Goal: Task Accomplishment & Management: Complete application form

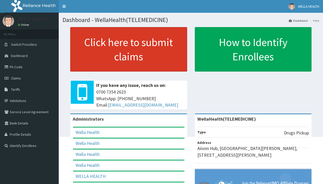
click at [128, 49] on link "Click here to submit claims" at bounding box center [128, 49] width 117 height 44
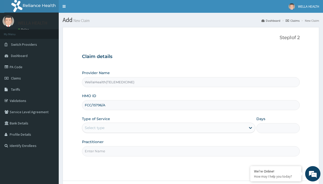
type input "FCC/15796/A"
type input "WellaHealth"
click at [95, 128] on div "Select type" at bounding box center [95, 127] width 20 height 5
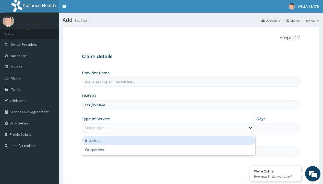
click at [169, 150] on div "Outpatient" at bounding box center [168, 149] width 173 height 9
type input "1"
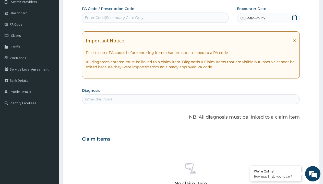
click at [253, 18] on span "DD-MM-YYYY" at bounding box center [252, 18] width 25 height 5
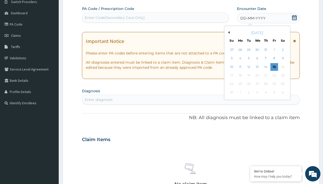
click at [228, 32] on button "Previous Month" at bounding box center [228, 32] width 3 height 3
click at [283, 58] on div "12" at bounding box center [283, 59] width 8 height 8
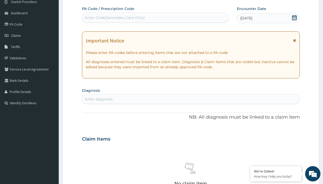
click at [114, 18] on div "Enter Code(Secondary Care Only)" at bounding box center [115, 17] width 60 height 5
type input "PR/96CD8070"
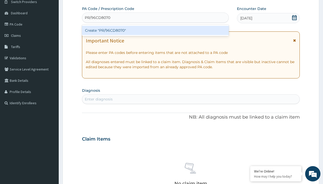
click at [155, 30] on div "Create "PR/96CD8070"" at bounding box center [155, 30] width 147 height 9
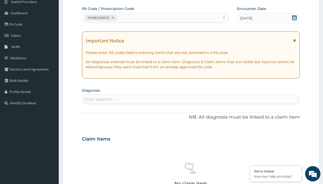
click at [99, 99] on div "Enter diagnosis" at bounding box center [99, 99] width 28 height 5
type input "prescription collected"
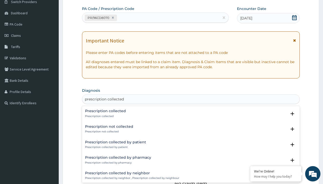
click at [105, 116] on p "Prescription collected" at bounding box center [105, 116] width 41 height 4
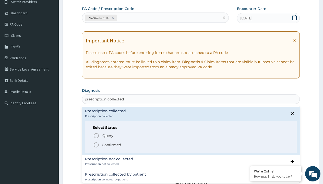
click at [111, 145] on p "Confirmed" at bounding box center [111, 144] width 19 height 5
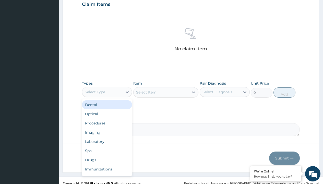
type input "procedures"
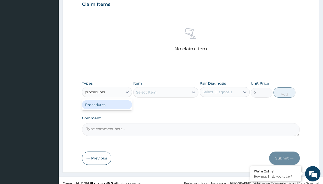
scroll to position [0, 0]
click at [107, 104] on div "Procedures" at bounding box center [107, 104] width 50 height 9
click at [146, 92] on div "Select Item" at bounding box center [146, 92] width 20 height 5
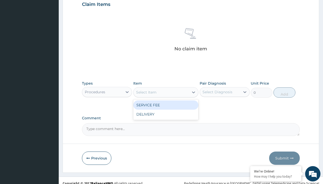
type input "service fee"
click at [166, 105] on div "SERVICE FEE" at bounding box center [165, 104] width 65 height 9
type input "100"
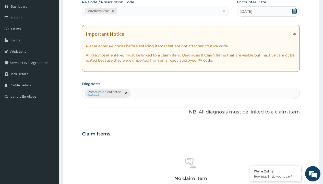
type input "prescription collected"
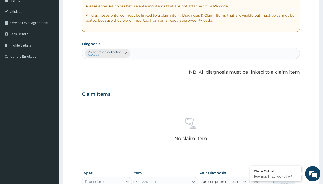
checkbox input "true"
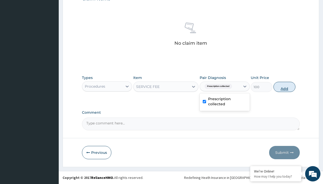
click at [285, 87] on button "Add" at bounding box center [285, 87] width 22 height 10
type input "0"
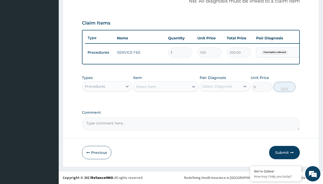
scroll to position [164, 0]
click at [95, 86] on div "Procedures" at bounding box center [95, 86] width 20 height 5
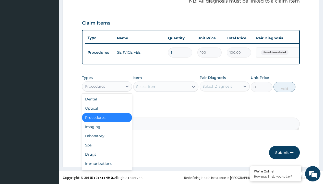
type input "drugs"
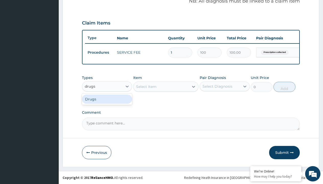
click at [107, 99] on div "Drugs" at bounding box center [107, 99] width 50 height 9
click at [146, 86] on div "Select Item" at bounding box center [165, 86] width 65 height 10
type input "metronidazole 400mg loxagyl/sach"
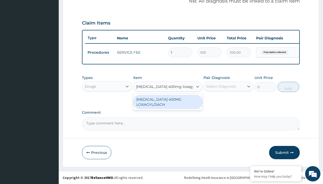
click at [168, 102] on div "METRONIDAZOLE 400MG LOXAGYL/SACH" at bounding box center [167, 102] width 69 height 14
type input "80"
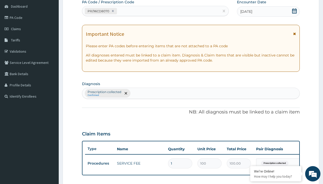
type input "prescription collected"
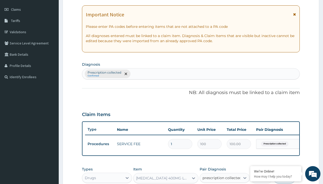
checkbox input "true"
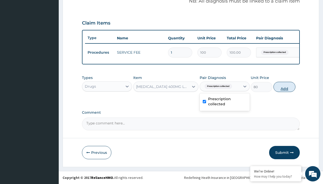
click at [285, 87] on button "Add" at bounding box center [285, 87] width 22 height 10
type input "0"
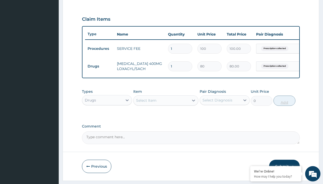
type input "20"
type input "1600.00"
type input "20"
click at [100, 66] on td "Drugs" at bounding box center [99, 66] width 29 height 9
type input "drugs"
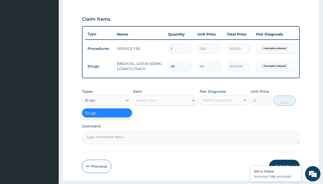
scroll to position [0, 0]
click at [107, 116] on div "Drugs" at bounding box center [107, 112] width 50 height 9
click at [146, 103] on div "Select Item" at bounding box center [146, 100] width 20 height 5
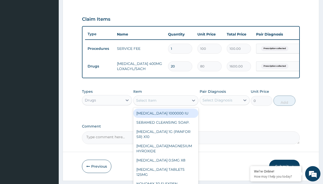
type input "amatem softgel forte tablets 80/480/pack"
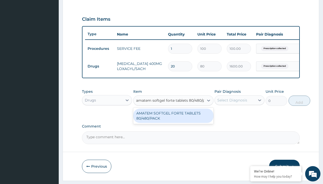
click at [173, 119] on div "AMATEM SOFTGEL FORTE TABLETS 80/480/PACK" at bounding box center [173, 116] width 80 height 14
type input "601.7000122070312"
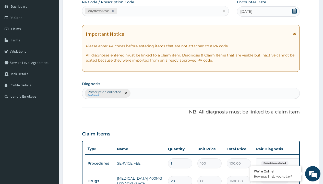
type input "prescription collected"
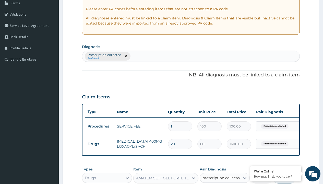
checkbox input "true"
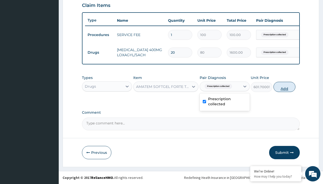
click at [285, 87] on button "Add" at bounding box center [285, 87] width 22 height 10
type input "0"
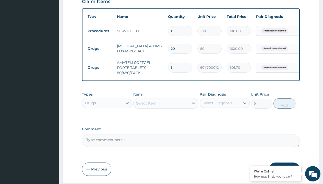
type input "6"
type input "3610.20"
type input "6"
click at [100, 49] on td "Drugs" at bounding box center [99, 48] width 29 height 9
type input "drugs"
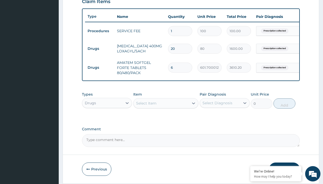
scroll to position [0, 0]
click at [107, 119] on div "Drugs" at bounding box center [107, 115] width 50 height 9
click at [146, 106] on div "Select Item" at bounding box center [146, 103] width 20 height 5
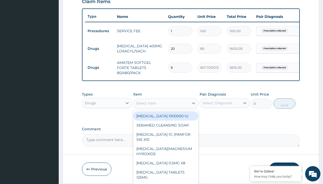
type input "loperamide caps 2mg/sach"
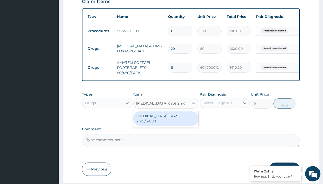
click at [166, 120] on div "[MEDICAL_DATA] CAPS 2MG/SACH" at bounding box center [165, 118] width 65 height 14
type input "420"
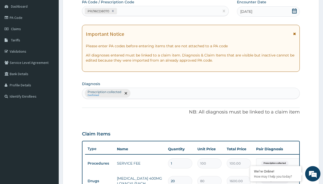
type input "prescription collected"
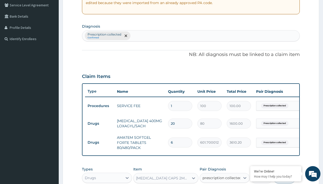
checkbox input "true"
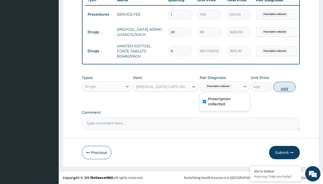
click at [285, 87] on button "Add" at bounding box center [285, 87] width 22 height 10
type input "0"
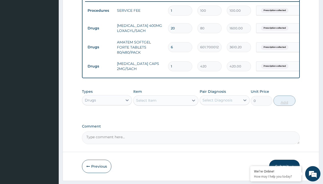
type input "10"
type input "4200.00"
type input "10"
click at [100, 28] on td "Drugs" at bounding box center [99, 28] width 29 height 9
type input "drugs"
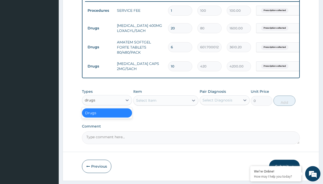
scroll to position [0, 0]
click at [107, 116] on div "Drugs" at bounding box center [107, 112] width 50 height 9
click at [146, 103] on div "Select Item" at bounding box center [146, 100] width 20 height 5
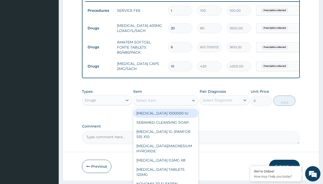
type input "paracetamol 500mg tablet emzor/sach"
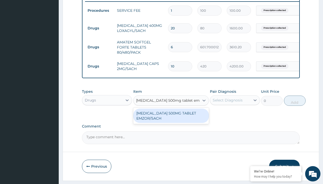
click at [171, 119] on div "[MEDICAL_DATA] 500MG TABLET EMZOR/SACH" at bounding box center [171, 116] width 76 height 14
type input "24"
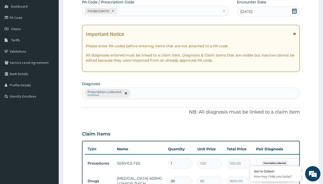
type input "prescription collected"
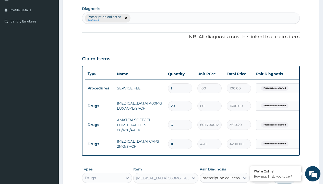
checkbox input "true"
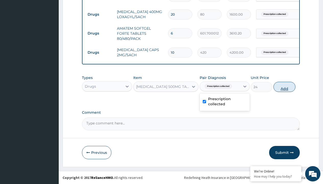
click at [285, 87] on button "Add" at bounding box center [285, 87] width 22 height 10
type input "0"
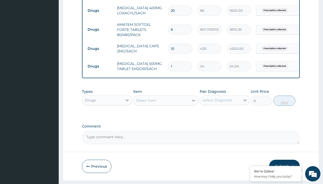
type input "24"
type input "576.00"
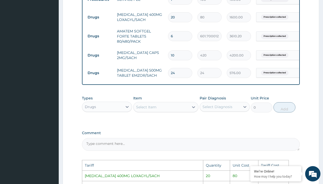
scroll to position [197, 0]
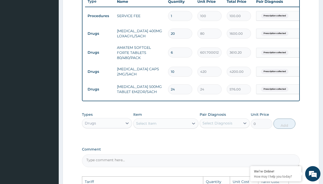
type input "24"
click at [184, 69] on input "10" at bounding box center [180, 72] width 24 height 10
type input "1"
type input "420.00"
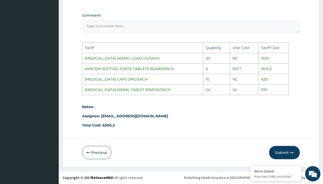
scroll to position [334, 0]
type input "1"
click at [282, 149] on button "Submit" at bounding box center [284, 152] width 31 height 13
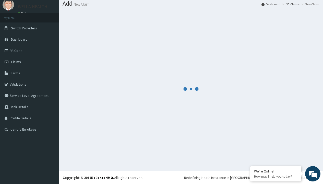
scroll to position [237, 0]
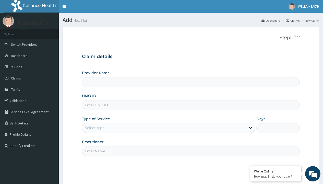
type input "WellaHealth(TELEMEDICINE)"
type input "HTH/10001/E"
type input "WellaHealth"
click at [95, 128] on div "Select type" at bounding box center [95, 127] width 20 height 5
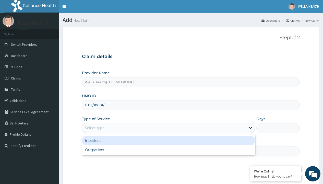
click at [169, 150] on div "Outpatient" at bounding box center [168, 149] width 173 height 9
type input "1"
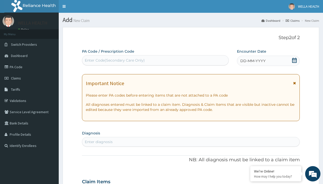
scroll to position [43, 0]
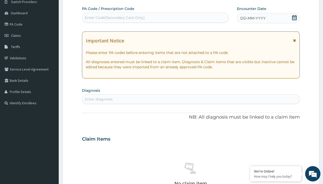
click at [253, 18] on span "DD-MM-YYYY" at bounding box center [252, 18] width 25 height 5
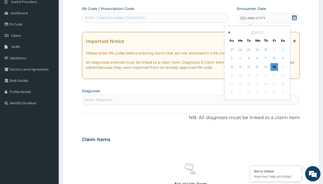
click at [228, 32] on button "Previous Month" at bounding box center [228, 32] width 3 height 3
click at [283, 58] on div "12" at bounding box center [283, 59] width 8 height 8
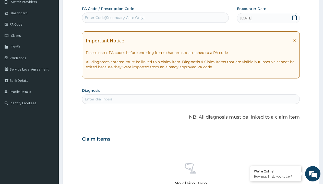
click at [114, 18] on div "Enter Code(Secondary Care Only)" at bounding box center [115, 17] width 60 height 5
type input "PR/E7ACF349"
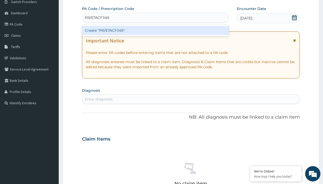
click at [155, 30] on div "Create "PR/E7ACF349"" at bounding box center [155, 30] width 147 height 9
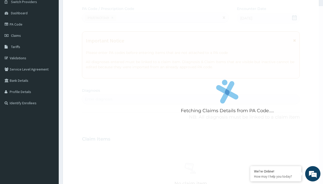
click at [99, 99] on div "Enter diagnosis" at bounding box center [99, 99] width 28 height 5
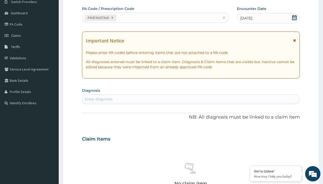
type input "prescription collected"
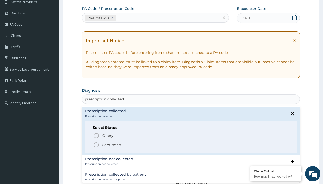
click at [111, 145] on p "Confirmed" at bounding box center [111, 144] width 19 height 5
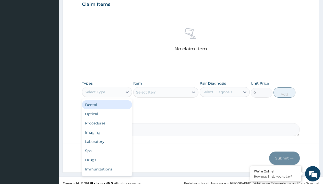
type input "procedures"
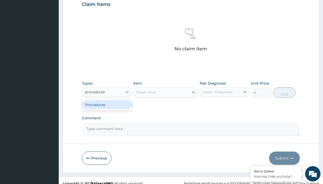
scroll to position [0, 0]
click at [107, 104] on div "Procedures" at bounding box center [107, 104] width 50 height 9
click at [146, 92] on div "Select Item" at bounding box center [146, 92] width 20 height 5
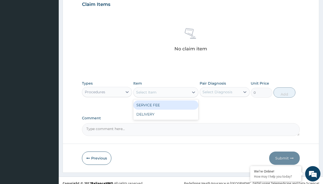
type input "service fee"
click at [166, 105] on div "SERVICE FEE" at bounding box center [165, 104] width 65 height 9
type input "100"
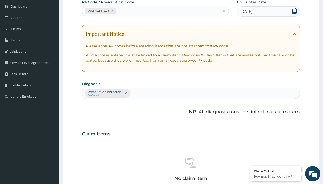
type input "prescription collected"
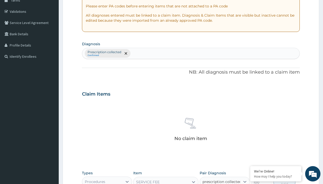
checkbox input "true"
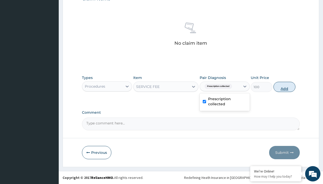
click at [285, 87] on button "Add" at bounding box center [285, 87] width 22 height 10
type input "0"
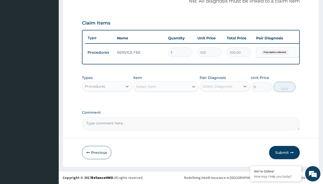
click at [95, 86] on div "Procedures" at bounding box center [95, 86] width 20 height 5
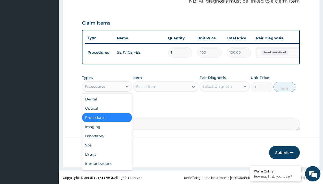
type input "drugs"
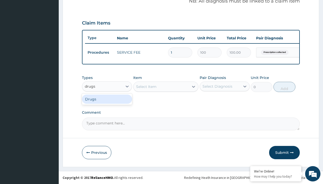
scroll to position [0, 0]
click at [107, 99] on div "Drugs" at bounding box center [107, 99] width 50 height 9
click at [146, 86] on div "Select Item" at bounding box center [165, 86] width 65 height 10
type input "artemether + lumefantrine 20/120 lumartem x24"
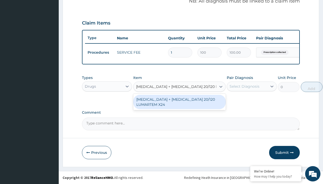
click at [179, 102] on div "ARTEMETHER + LUMEFANTRINE 20/120 LUMARTEM X24" at bounding box center [179, 102] width 92 height 14
type input "121.9000015258789"
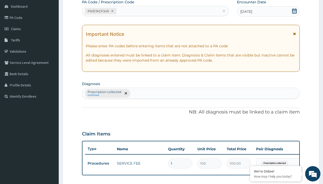
type input "prescription collected"
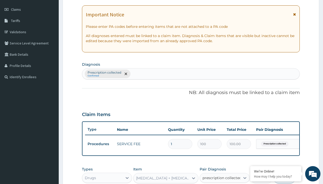
checkbox input "true"
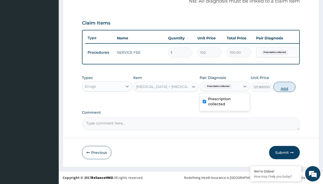
click at [285, 87] on button "Add" at bounding box center [285, 87] width 22 height 10
type input "0"
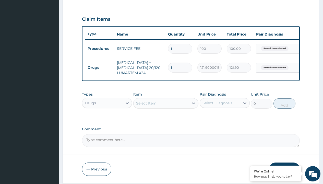
type input "24"
type input "2925.60"
type input "24"
click at [100, 67] on td "Drugs" at bounding box center [99, 67] width 29 height 9
type input "drugs"
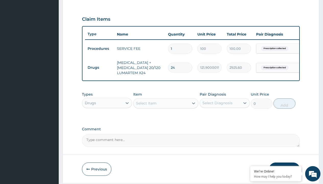
scroll to position [0, 0]
click at [107, 119] on div "Drugs" at bounding box center [107, 115] width 50 height 9
click at [146, 106] on div "Select Item" at bounding box center [146, 103] width 20 height 5
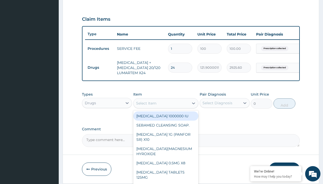
type input "paracetamol syrup avipol/bott"
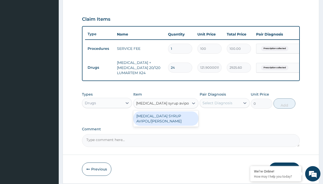
click at [166, 122] on div "[MEDICAL_DATA] SYRUP AVIPOL/[PERSON_NAME]" at bounding box center [165, 118] width 65 height 14
type input "1500"
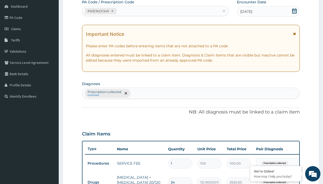
type input "prescription collected"
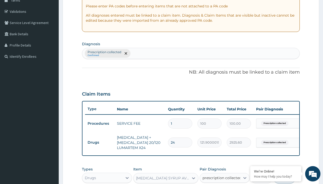
checkbox input "true"
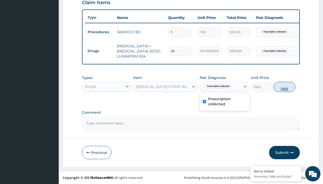
click at [285, 87] on button "Add" at bounding box center [285, 87] width 22 height 10
type input "0"
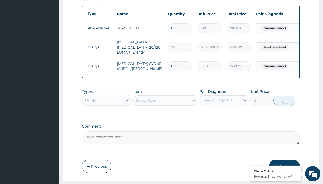
click at [100, 47] on td "Drugs" at bounding box center [99, 46] width 29 height 9
type input "drugs"
click at [107, 116] on div "Drugs" at bounding box center [107, 112] width 50 height 9
click at [146, 103] on div "Select Item" at bounding box center [146, 100] width 20 height 5
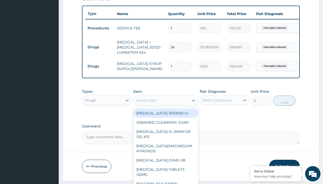
type input "neofylin syrup/bott"
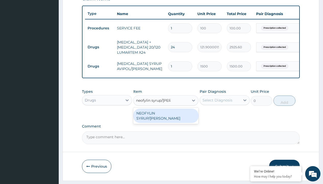
click at [166, 117] on div "NEOFYLIN SYRUP/[PERSON_NAME]" at bounding box center [165, 116] width 65 height 14
type input "2200"
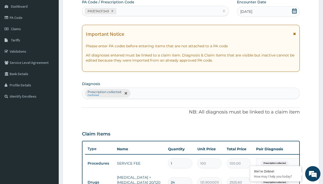
scroll to position [107, 0]
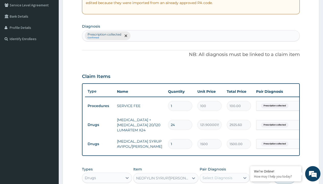
type input "prescription collected"
checkbox input "true"
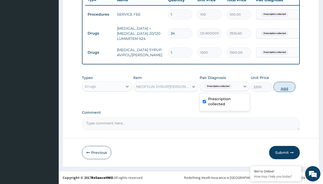
click at [285, 87] on button "Add" at bounding box center [285, 87] width 22 height 10
type input "0"
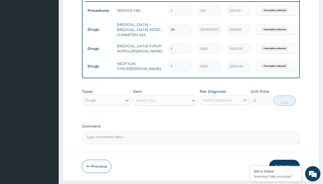
click at [100, 29] on td "Drugs" at bounding box center [99, 29] width 29 height 9
type input "drugs"
click at [107, 116] on div "Drugs" at bounding box center [107, 112] width 50 height 9
click at [146, 103] on div "Select Item" at bounding box center [146, 100] width 20 height 5
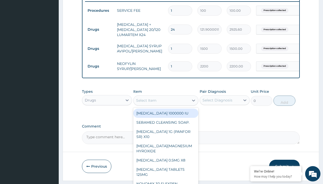
type input "[MEDICAL_DATA] syrup"
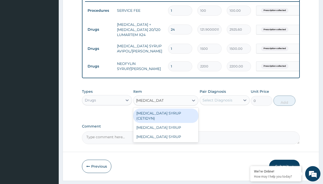
click at [166, 117] on div "[MEDICAL_DATA] SYRUP (CETIDYN)" at bounding box center [165, 116] width 65 height 14
type input "2200"
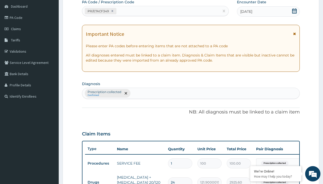
type input "prescription collected"
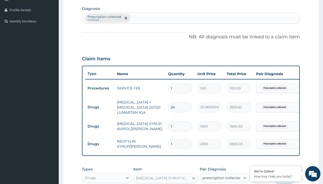
checkbox input "true"
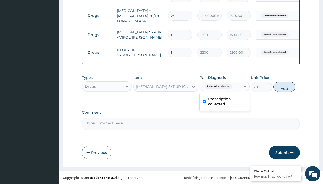
click at [285, 87] on button "Add" at bounding box center [285, 87] width 22 height 10
type input "0"
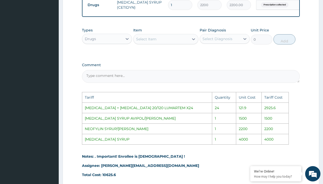
click at [159, 43] on div "Select Item" at bounding box center [162, 39] width 56 height 8
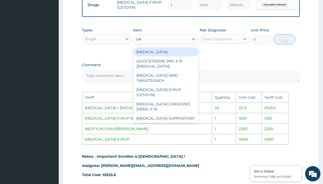
type input "ceti"
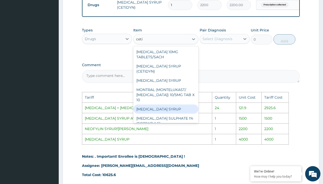
click at [186, 105] on div "[MEDICAL_DATA] SYRUP" at bounding box center [165, 108] width 65 height 9
type input "4000"
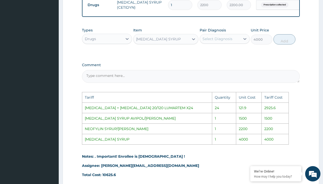
click at [231, 41] on div "Select Diagnosis" at bounding box center [218, 38] width 30 height 5
click at [236, 57] on label "Prescription collected" at bounding box center [227, 54] width 39 height 10
checkbox input "true"
click at [283, 44] on button "Add" at bounding box center [285, 39] width 22 height 10
type input "0"
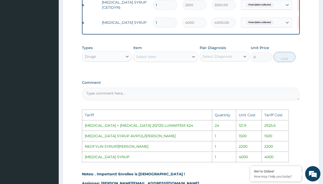
scroll to position [0, 39]
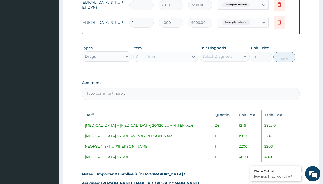
click at [280, 7] on icon at bounding box center [279, 4] width 6 height 6
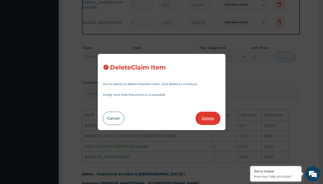
click at [209, 116] on button "Delete" at bounding box center [208, 118] width 25 height 13
type input "4000"
type input "4000.00"
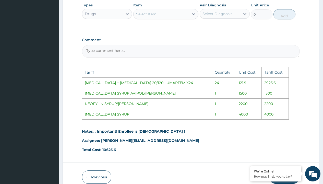
scroll to position [334, 0]
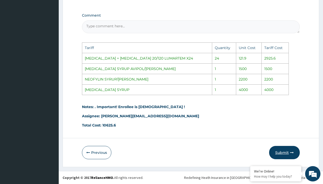
click at [284, 151] on button "Submit" at bounding box center [284, 152] width 31 height 13
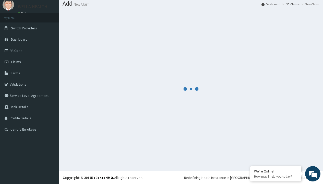
scroll to position [237, 0]
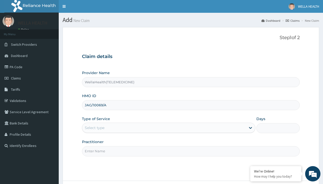
type input "JAG/10069/A"
type input "WellaHealth"
click at [95, 128] on div "Select type" at bounding box center [95, 127] width 20 height 5
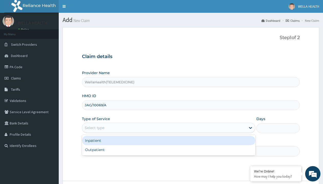
click at [169, 150] on div "Outpatient" at bounding box center [168, 149] width 173 height 9
type input "1"
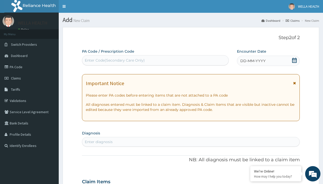
scroll to position [43, 0]
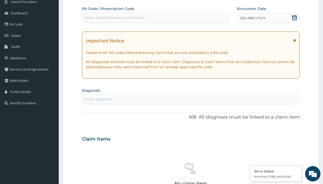
click at [253, 18] on span "DD-MM-YYYY" at bounding box center [252, 18] width 25 height 5
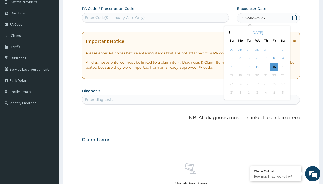
click at [228, 32] on button "Previous Month" at bounding box center [228, 32] width 3 height 3
click at [283, 58] on div "12" at bounding box center [283, 59] width 8 height 8
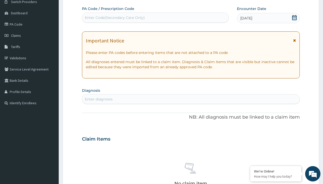
click at [114, 18] on div "Enter Code(Secondary Care Only)" at bounding box center [115, 17] width 60 height 5
type input "PR/2E8A3A5A"
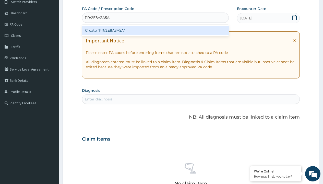
click at [155, 30] on div "Create "PR/2E8A3A5A"" at bounding box center [155, 30] width 147 height 9
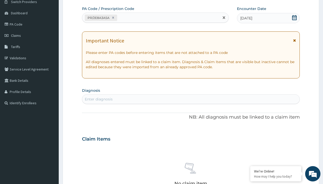
click at [99, 99] on div "Enter diagnosis" at bounding box center [99, 99] width 28 height 5
type input "prescription collected"
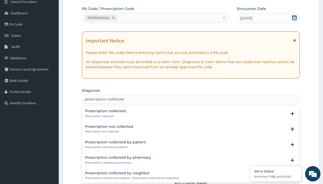
click at [105, 116] on p "Prescription collected" at bounding box center [105, 116] width 41 height 4
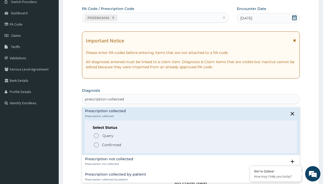
click at [111, 145] on p "Confirmed" at bounding box center [111, 144] width 19 height 5
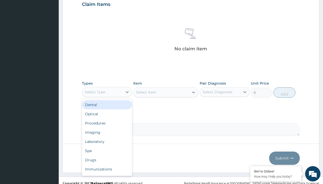
type input "procedures"
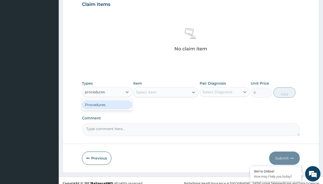
scroll to position [0, 0]
click at [107, 104] on div "Procedures" at bounding box center [107, 104] width 50 height 9
click at [146, 92] on div "Select Item" at bounding box center [146, 92] width 20 height 5
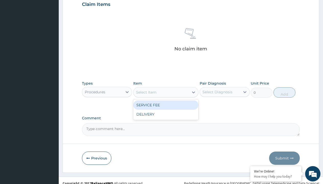
type input "service fee"
click at [166, 105] on div "SERVICE FEE" at bounding box center [165, 104] width 65 height 9
type input "100"
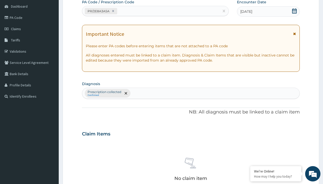
type input "prescription collected"
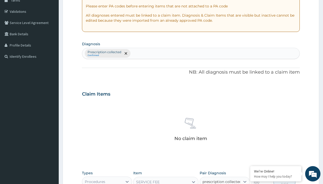
checkbox input "true"
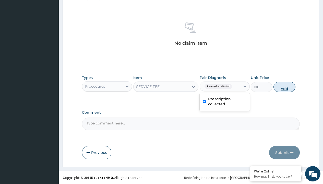
click at [285, 87] on button "Add" at bounding box center [285, 87] width 22 height 10
type input "0"
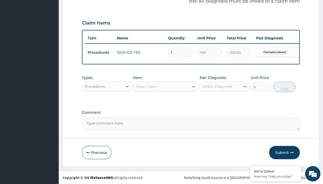
scroll to position [164, 0]
click at [95, 86] on div "Procedures" at bounding box center [95, 86] width 20 height 5
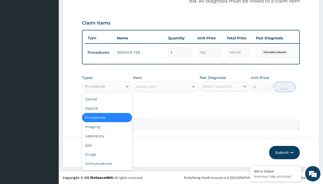
type input "drugs"
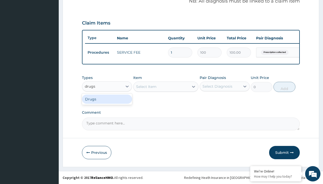
scroll to position [0, 0]
click at [107, 99] on div "Drugs" at bounding box center [107, 99] width 50 height 9
click at [146, 86] on div "Select Item" at bounding box center [165, 86] width 65 height 10
type input "ciprofloxacin 500mg by 10 ciprogem/pack"
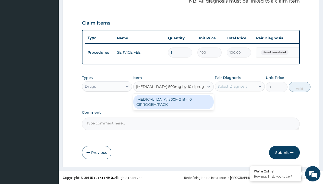
click at [173, 102] on div "[MEDICAL_DATA] 500MG BY 10 CIPROGEM/PACK" at bounding box center [173, 102] width 80 height 14
type input "440"
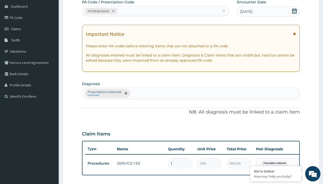
type input "prescription collected"
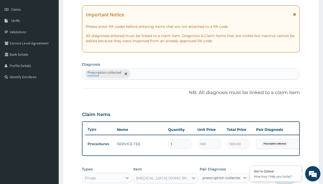
checkbox input "true"
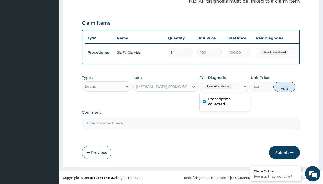
click at [285, 87] on button "Add" at bounding box center [285, 87] width 22 height 10
type input "0"
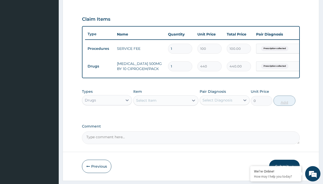
type input "10"
type input "4400.00"
type input "10"
click at [100, 66] on td "Drugs" at bounding box center [99, 66] width 29 height 9
type input "drugs"
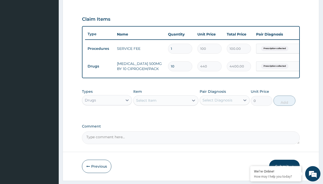
scroll to position [0, 0]
click at [107, 116] on div "Drugs" at bounding box center [107, 112] width 50 height 9
click at [146, 103] on div "Select Item" at bounding box center [146, 100] width 20 height 5
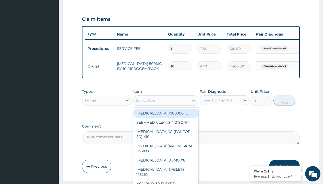
type input "artemether + lumefantrine 80/480 lonart ds/pack"
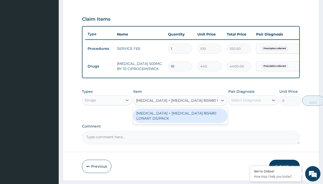
click at [180, 119] on div "[MEDICAL_DATA] + [MEDICAL_DATA] 80/480 LONART DS/PACK" at bounding box center [180, 116] width 94 height 14
type input "665"
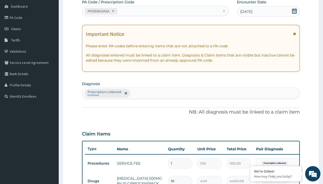
scroll to position [86, 0]
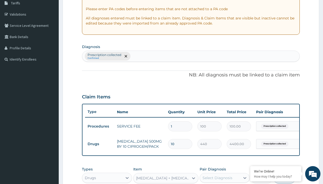
type input "prescription collected"
checkbox input "true"
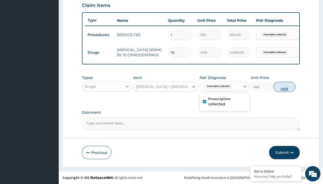
click at [285, 87] on button "Add" at bounding box center [285, 87] width 22 height 10
type input "0"
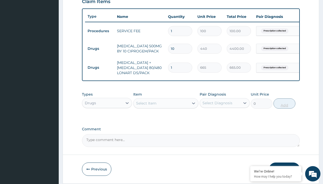
type input "6"
type input "3990.00"
type input "6"
click at [100, 49] on td "Drugs" at bounding box center [99, 48] width 29 height 9
type input "drugs"
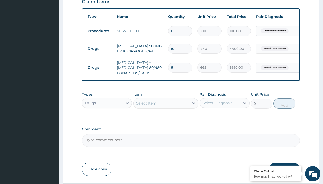
scroll to position [0, 0]
click at [107, 119] on div "Drugs" at bounding box center [107, 115] width 50 height 9
click at [146, 106] on div "Select Item" at bounding box center [146, 103] width 20 height 5
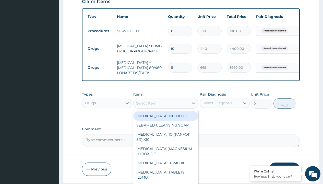
type input "loperamide caps 2mg/sach"
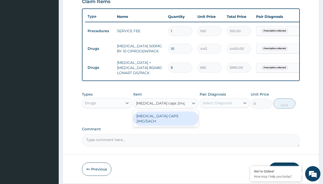
click at [166, 120] on div "[MEDICAL_DATA] CAPS 2MG/SACH" at bounding box center [165, 118] width 65 height 14
type input "420"
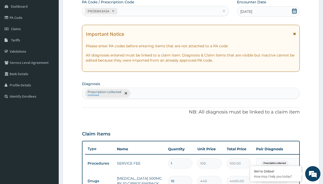
type input "prescription collected"
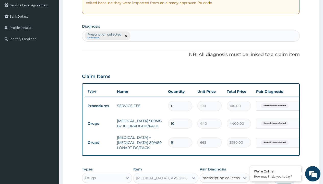
checkbox input "true"
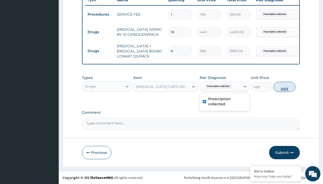
click at [285, 87] on button "Add" at bounding box center [285, 87] width 22 height 10
type input "0"
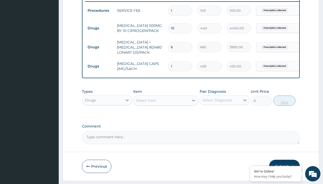
type input "10"
type input "4200.00"
type input "10"
click at [100, 28] on td "Drugs" at bounding box center [99, 28] width 29 height 9
type input "drugs"
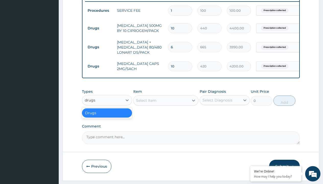
scroll to position [0, 0]
click at [107, 116] on div "Drugs" at bounding box center [107, 112] width 50 height 9
click at [146, 103] on div "Select Item" at bounding box center [146, 100] width 20 height 5
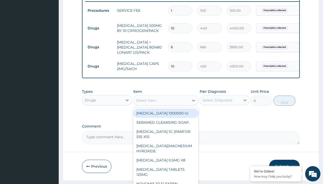
type input "ors/sachet"
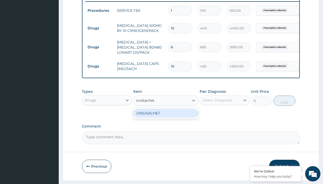
click at [166, 117] on div "ORS/SACHET" at bounding box center [165, 113] width 65 height 9
type input "600"
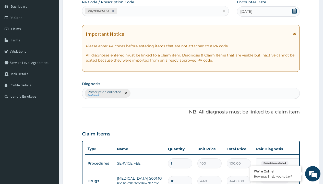
type input "prescription collected"
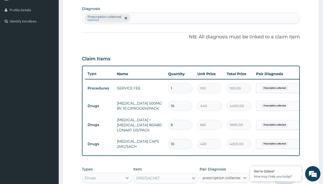
checkbox input "true"
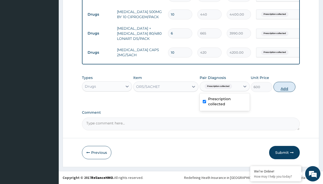
click at [285, 87] on button "Add" at bounding box center [285, 87] width 22 height 10
type input "0"
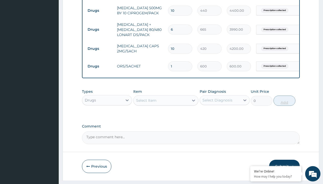
type input "2"
type input "1200.00"
type input "2"
click at [100, 10] on td "Drugs" at bounding box center [99, 10] width 29 height 9
type input "drugs"
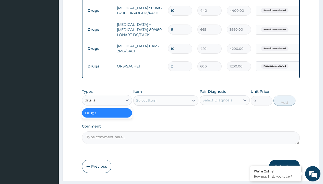
scroll to position [0, 0]
click at [107, 116] on div "Drugs" at bounding box center [107, 112] width 50 height 9
click at [146, 103] on div "Select Item" at bounding box center [146, 100] width 20 height 5
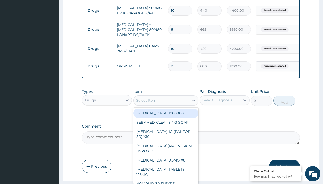
type input "cetirizine 10mg tablets/sach"
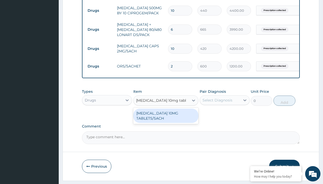
click at [166, 119] on div "[MEDICAL_DATA] 10MG TABLETS/SACH" at bounding box center [165, 116] width 65 height 14
type input "240"
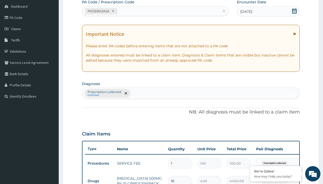
type input "prescription collected"
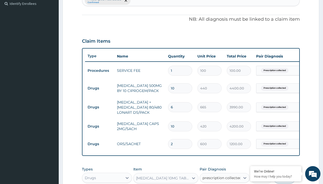
checkbox input "true"
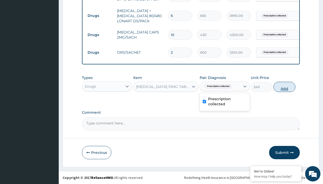
click at [285, 87] on button "Add" at bounding box center [285, 87] width 22 height 10
type input "0"
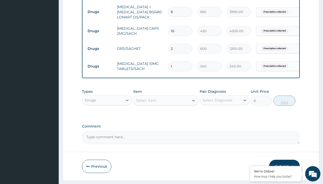
type input "10"
type input "2400.00"
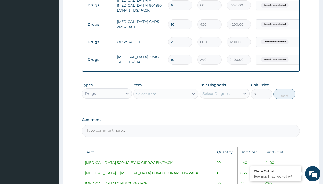
scroll to position [243, 0]
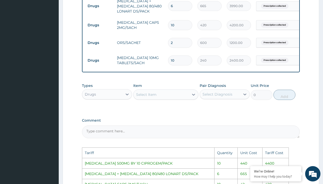
type input "10"
click at [177, 27] on input "10" at bounding box center [180, 25] width 24 height 10
type input "1"
type input "420.00"
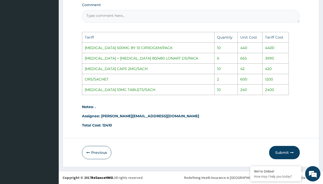
scroll to position [362, 0]
type input "1"
click at [290, 154] on icon "button" at bounding box center [292, 153] width 4 height 4
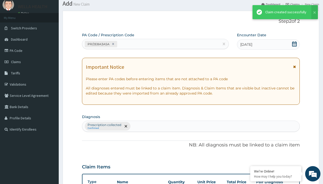
scroll to position [255, 0]
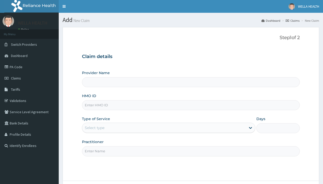
type input "WellaHealth(TELEMEDICINE)"
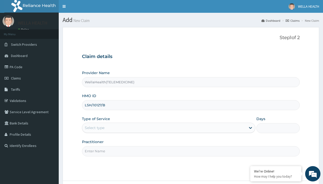
type input "LSH/10127/B"
type input "WellaHealth"
click at [95, 128] on div "Select type" at bounding box center [95, 127] width 20 height 5
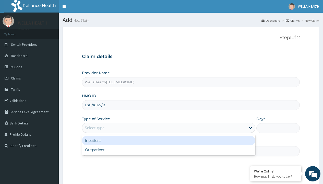
click at [169, 150] on div "Outpatient" at bounding box center [168, 149] width 173 height 9
type input "1"
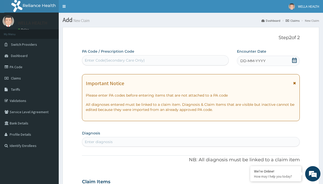
scroll to position [43, 0]
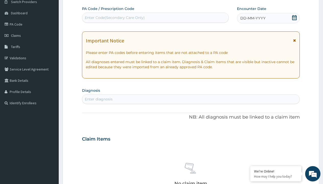
click at [253, 18] on span "DD-MM-YYYY" at bounding box center [252, 18] width 25 height 5
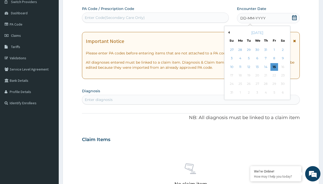
click at [228, 32] on button "Previous Month" at bounding box center [228, 32] width 3 height 3
click at [283, 58] on div "12" at bounding box center [283, 59] width 8 height 8
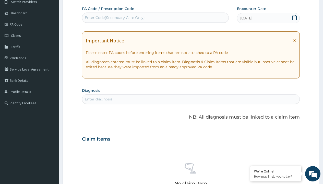
click at [114, 18] on div "Enter Code(Secondary Care Only)" at bounding box center [115, 17] width 60 height 5
type input "PR/8A3CB2E4"
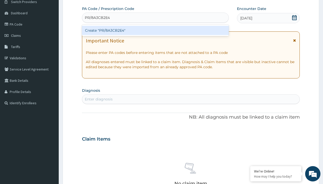
scroll to position [0, 0]
click at [155, 30] on div "Create "PR/8A3CB2E4"" at bounding box center [155, 30] width 147 height 9
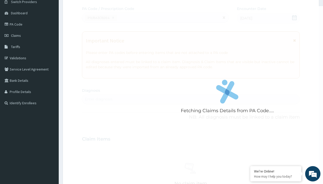
click at [99, 99] on div "Enter diagnosis" at bounding box center [99, 99] width 28 height 5
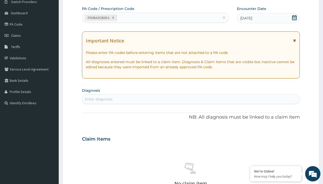
type input "prescription collected"
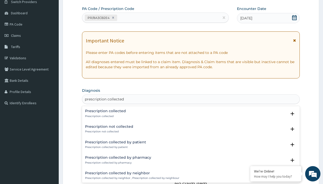
click at [105, 116] on p "Prescription collected" at bounding box center [105, 116] width 41 height 4
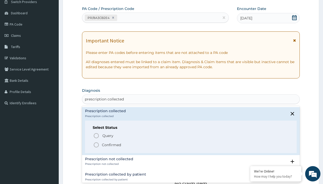
click at [111, 145] on p "Confirmed" at bounding box center [111, 144] width 19 height 5
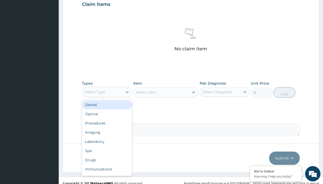
type input "procedures"
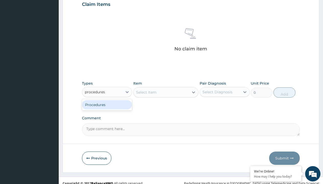
click at [107, 104] on div "Procedures" at bounding box center [107, 104] width 50 height 9
click at [146, 92] on div "Select Item" at bounding box center [146, 92] width 20 height 5
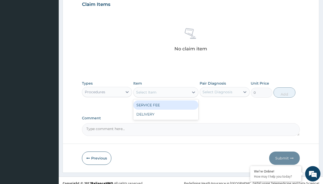
type input "service fee"
click at [166, 105] on div "SERVICE FEE" at bounding box center [165, 104] width 65 height 9
type input "100"
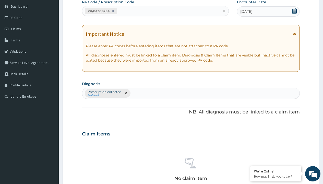
type input "prescription collected"
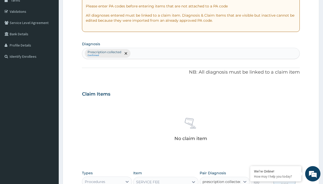
checkbox input "true"
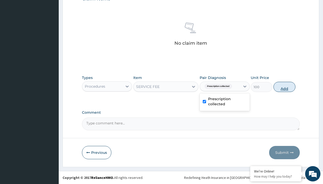
click at [285, 87] on button "Add" at bounding box center [285, 87] width 22 height 10
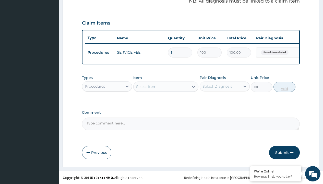
type input "0"
click at [95, 86] on div "Procedures" at bounding box center [95, 86] width 20 height 5
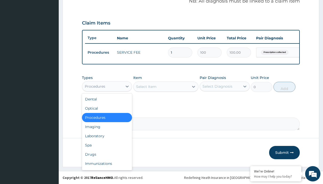
type input "drugs"
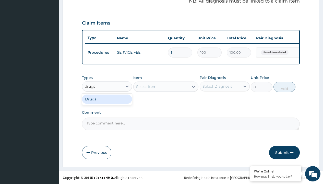
click at [107, 99] on div "Drugs" at bounding box center [107, 99] width 50 height 9
click at [146, 86] on div "Select Item" at bounding box center [165, 86] width 65 height 10
type input "[MEDICAL_DATA] suspension/[PERSON_NAME]"
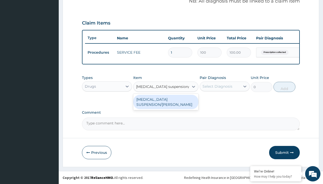
click at [166, 102] on div "[MEDICAL_DATA] SUSPENSION/[PERSON_NAME]" at bounding box center [165, 102] width 65 height 14
type input "3393"
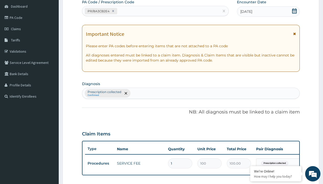
type input "prescription collected"
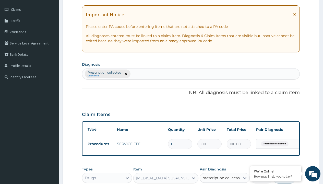
checkbox input "true"
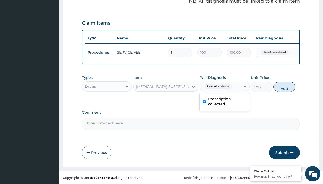
click at [285, 87] on button "Add" at bounding box center [285, 87] width 22 height 10
type input "0"
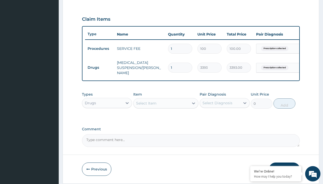
click at [100, 66] on td "Drugs" at bounding box center [99, 67] width 29 height 9
type input "drugs"
click at [107, 116] on div "Drugs" at bounding box center [107, 115] width 50 height 9
click at [146, 104] on div "Select Item" at bounding box center [146, 103] width 20 height 5
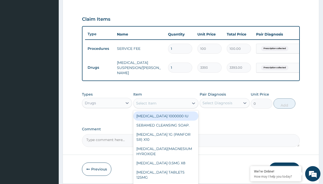
type input "[MEDICAL_DATA] syrup emzor/[PERSON_NAME]"
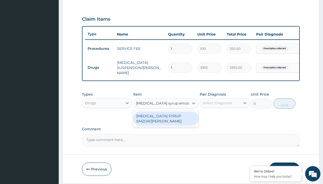
click at [166, 119] on div "[MEDICAL_DATA] SYRUP EMZOR/[PERSON_NAME]" at bounding box center [165, 118] width 65 height 14
type input "1214.099975585938"
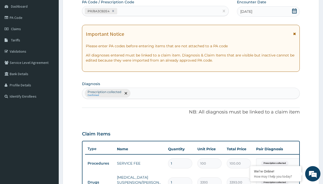
type input "prescription collected"
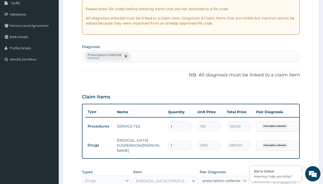
checkbox input "true"
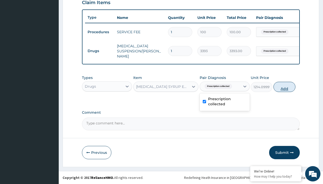
click at [285, 87] on button "Add" at bounding box center [285, 87] width 22 height 10
type input "0"
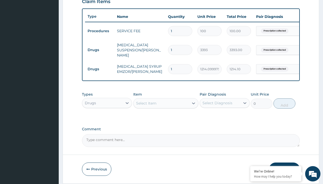
click at [100, 49] on td "Drugs" at bounding box center [99, 49] width 29 height 9
type input "drugs"
click at [107, 116] on div "Drugs" at bounding box center [107, 115] width 50 height 9
click at [146, 104] on div "Select Item" at bounding box center [146, 103] width 20 height 5
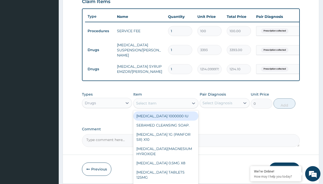
type input "[MEDICAL_DATA] syrup"
type input "2200"
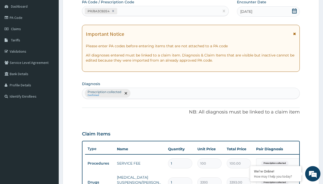
type input "prescription collected"
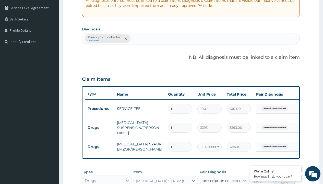
checkbox input "true"
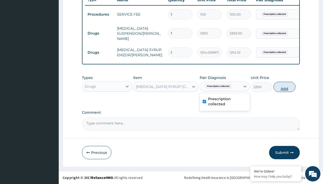
click at [285, 87] on button "Add" at bounding box center [285, 87] width 22 height 10
type input "0"
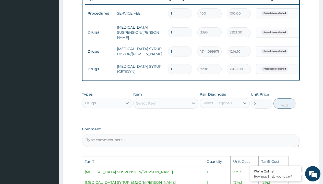
scroll to position [303, 0]
